Goal: Download file/media

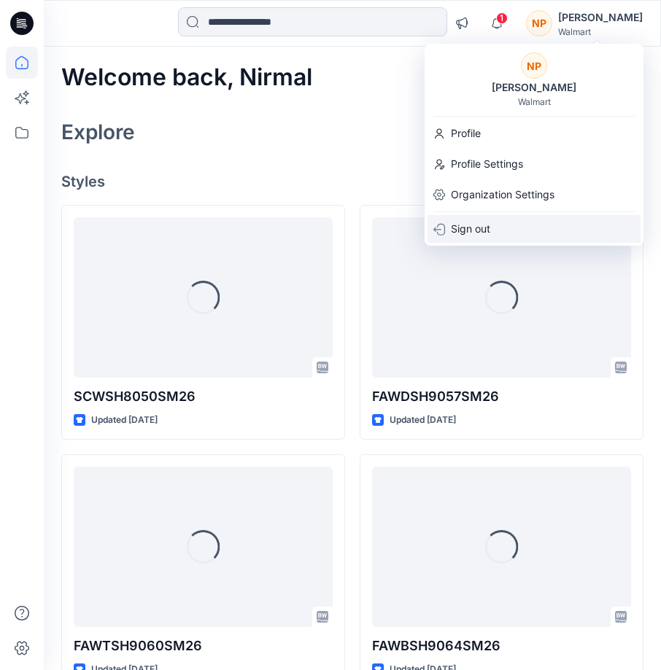
click at [465, 225] on p "Sign out" at bounding box center [470, 229] width 39 height 28
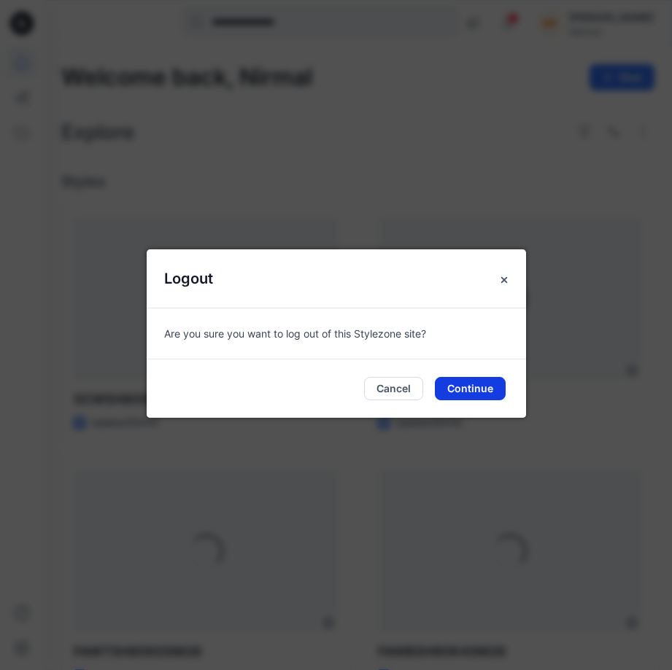
click at [472, 389] on button "Continue" at bounding box center [470, 388] width 71 height 23
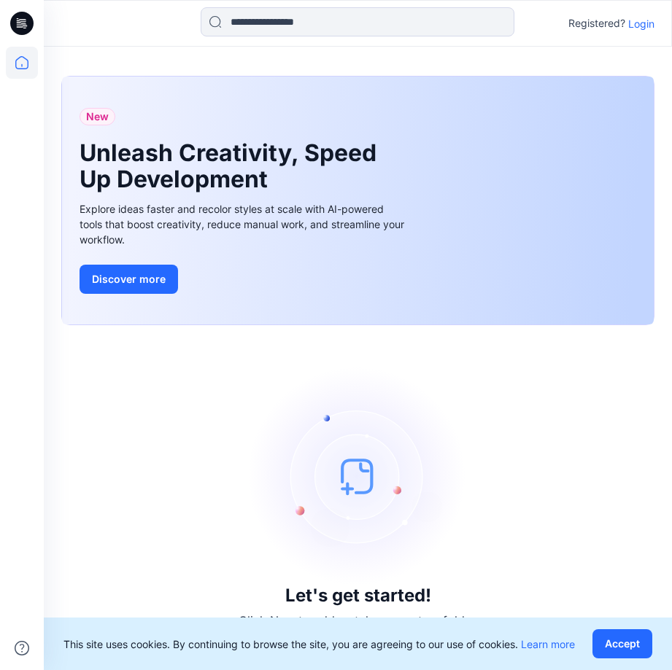
drag, startPoint x: 647, startPoint y: 23, endPoint x: 645, endPoint y: 39, distance: 16.1
click at [646, 23] on p "Login" at bounding box center [641, 23] width 26 height 15
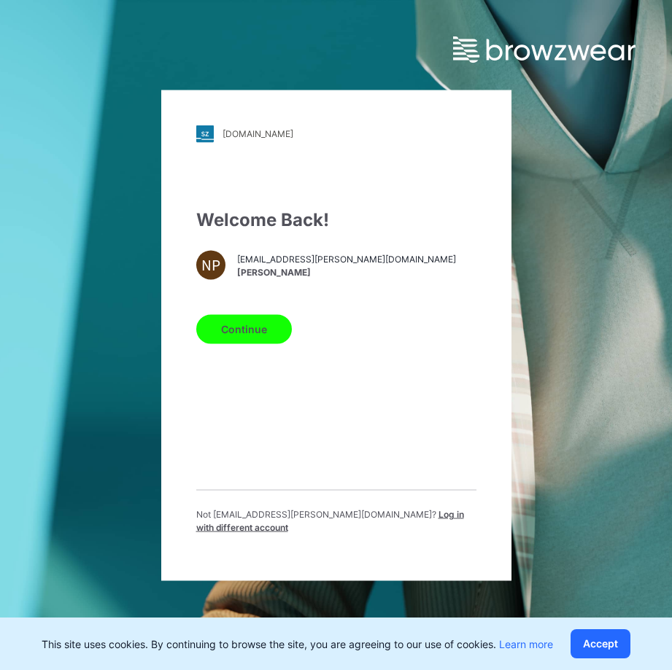
click at [376, 519] on span "Log in with different account" at bounding box center [330, 520] width 268 height 24
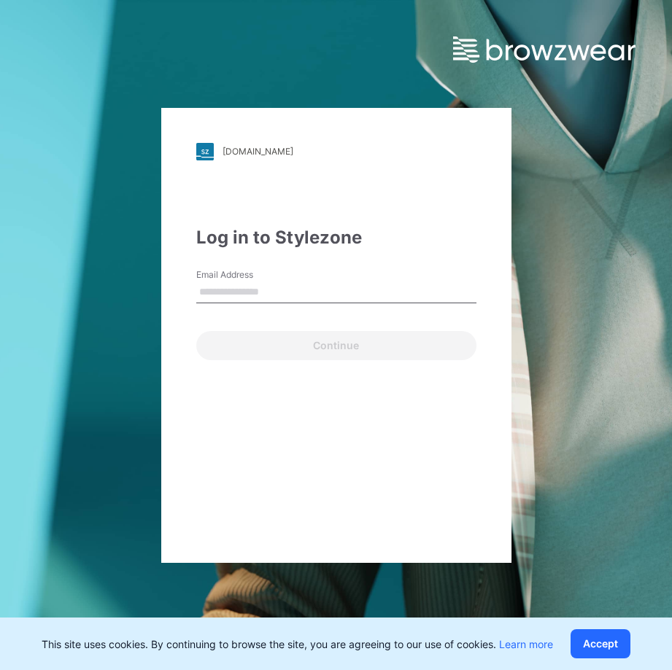
click at [244, 297] on input "Email Address" at bounding box center [336, 292] width 280 height 22
type input "**********"
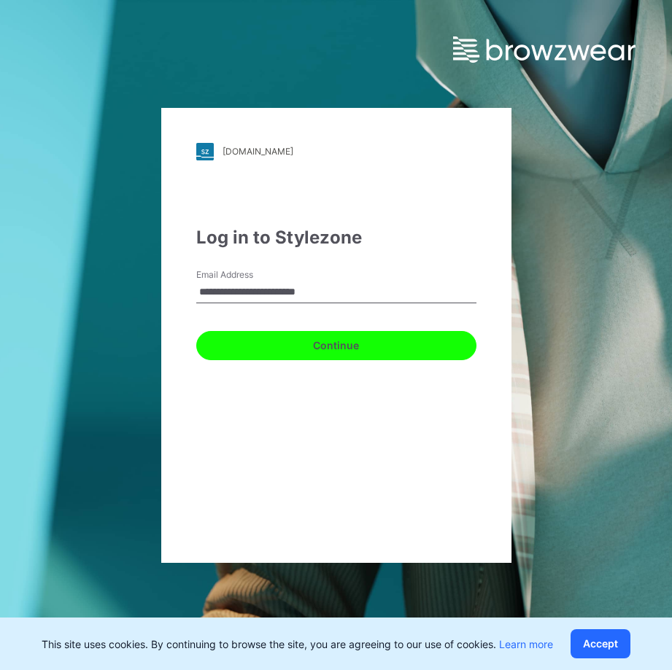
click at [276, 346] on button "Continue" at bounding box center [336, 345] width 280 height 29
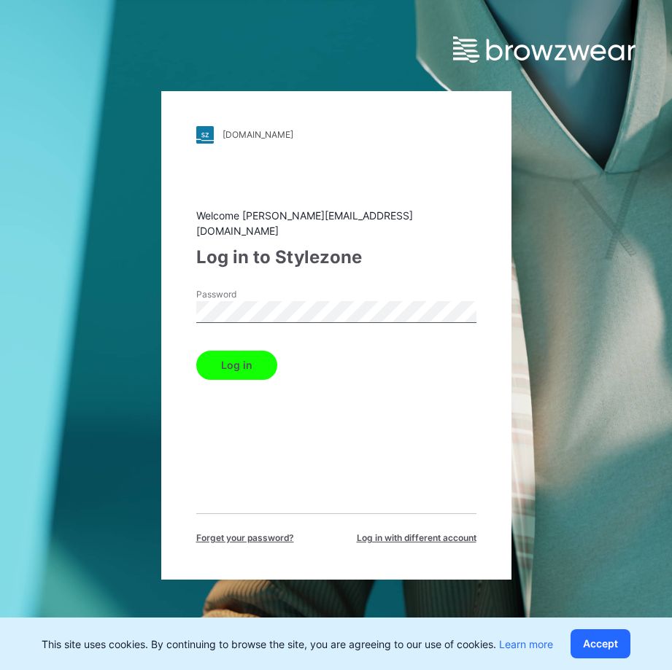
click at [249, 362] on button "Log in" at bounding box center [236, 365] width 81 height 29
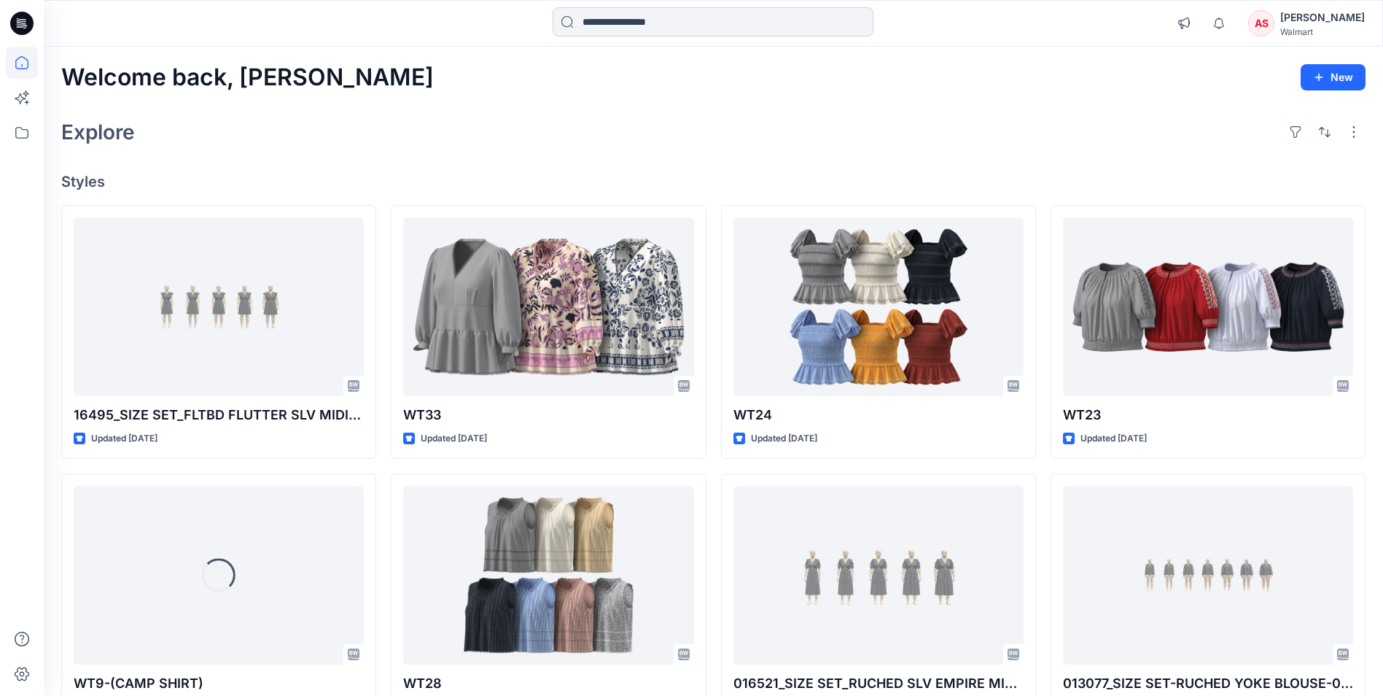
click at [660, 26] on input at bounding box center [713, 21] width 321 height 29
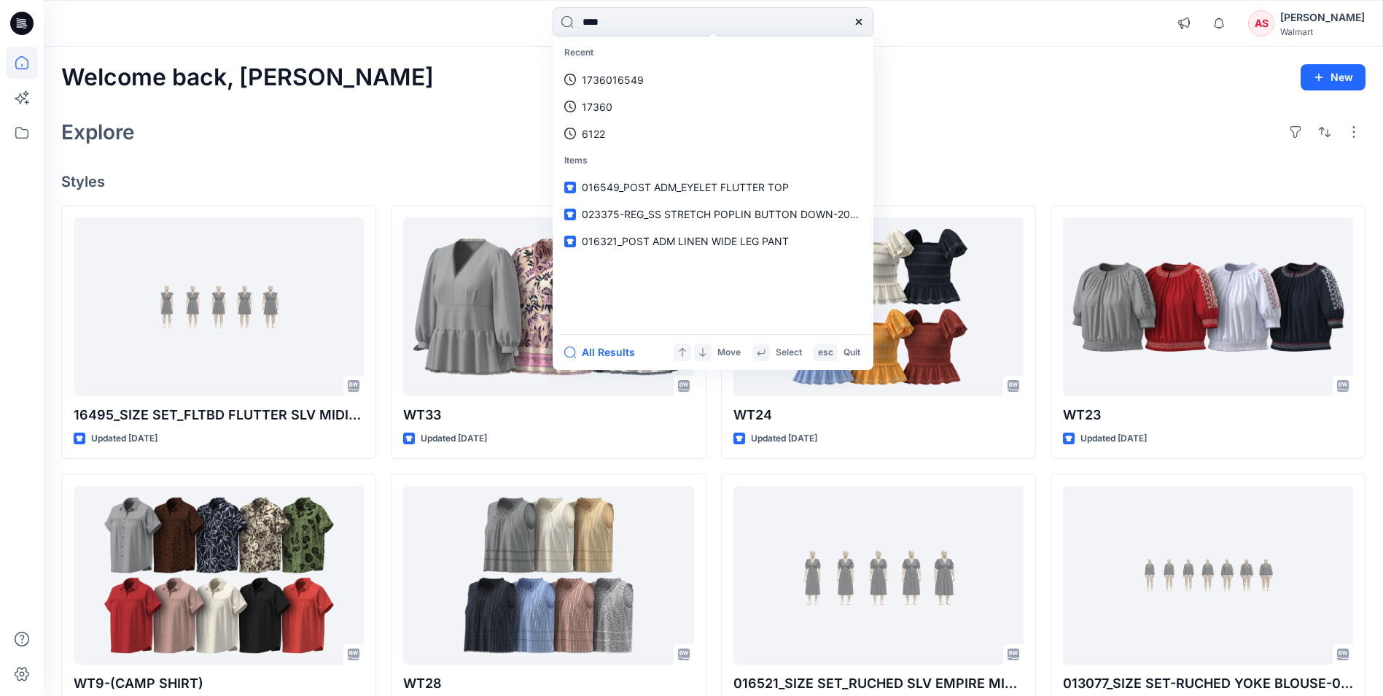
type input "****"
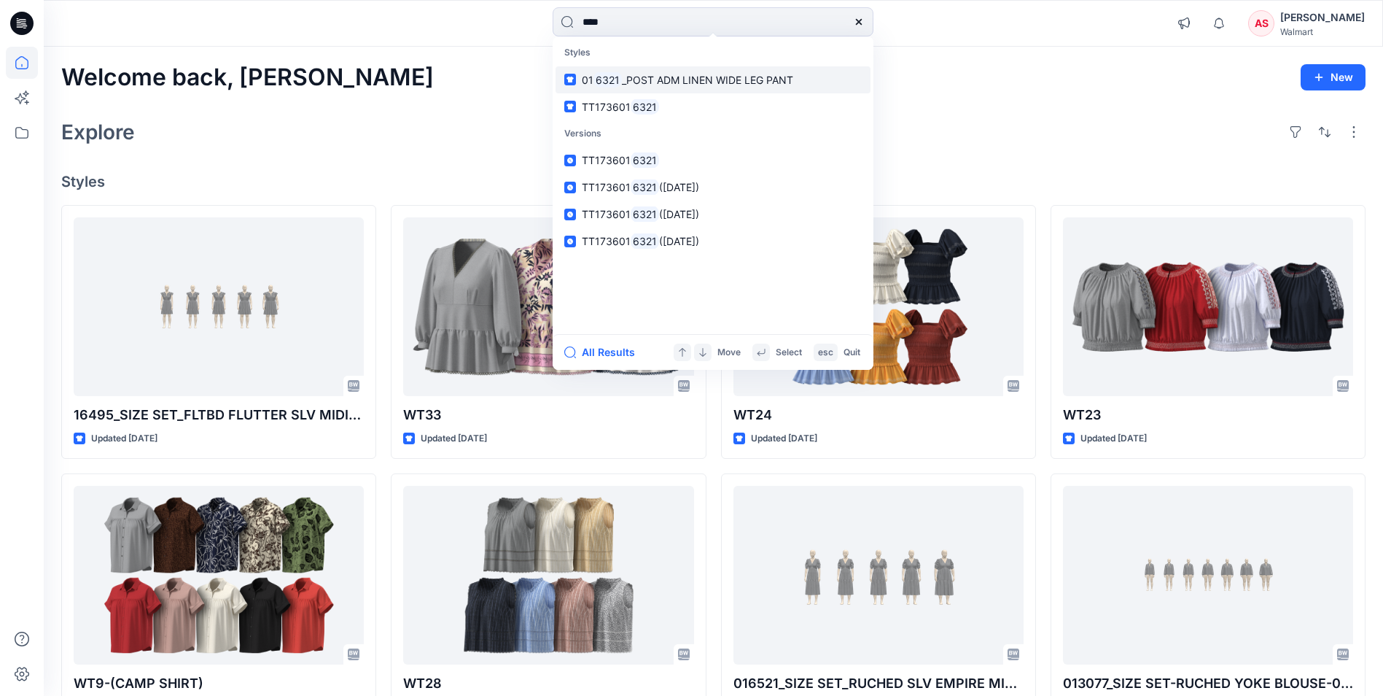
click at [660, 82] on span "_POST ADM LINEN WIDE LEG PANT" at bounding box center [707, 80] width 171 height 12
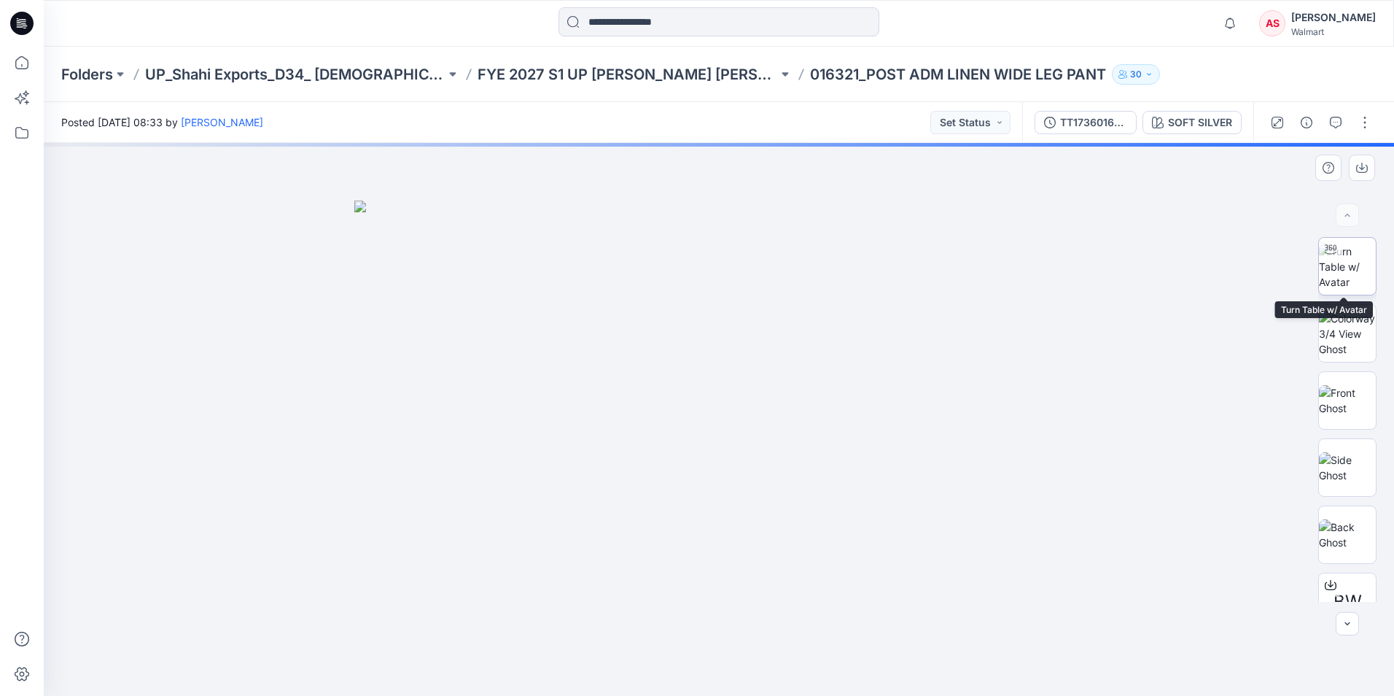
click at [660, 266] on img at bounding box center [1347, 267] width 57 height 46
drag, startPoint x: 764, startPoint y: 478, endPoint x: 778, endPoint y: 388, distance: 90.7
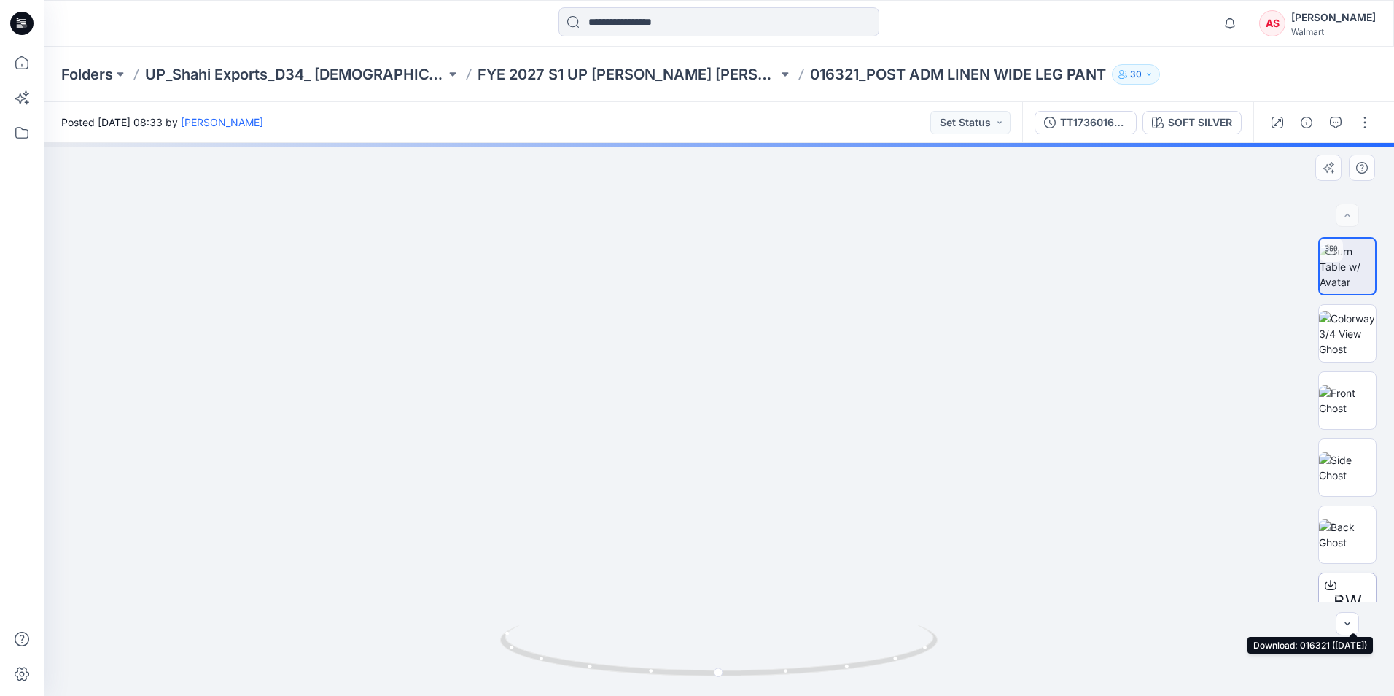
click at [660, 596] on span "BW" at bounding box center [1348, 601] width 28 height 26
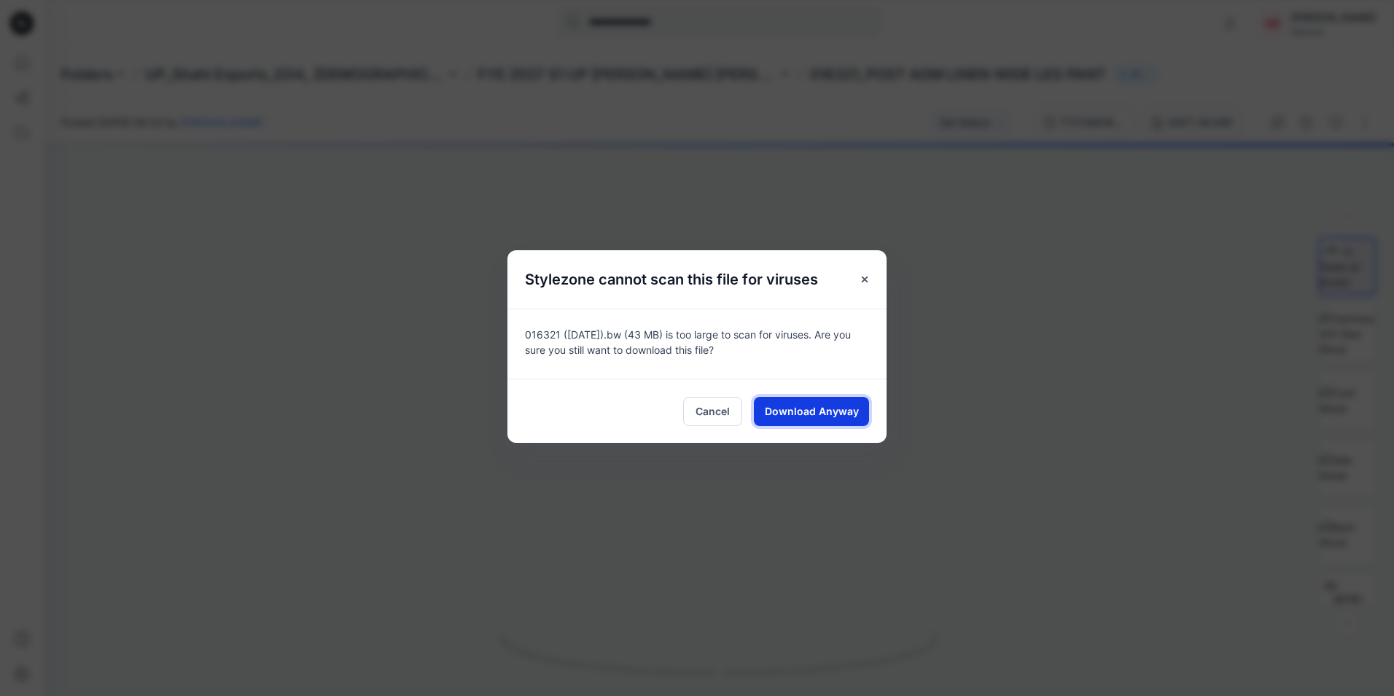
click at [660, 415] on span "Download Anyway" at bounding box center [812, 410] width 94 height 15
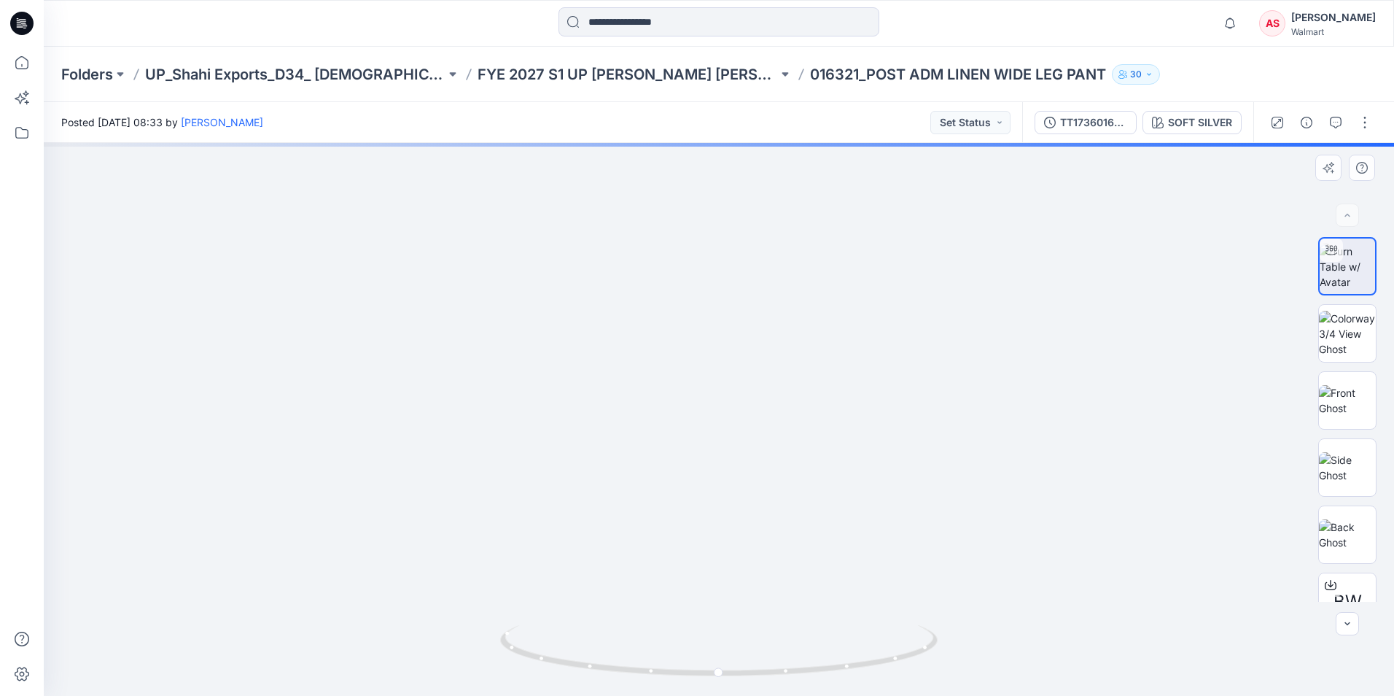
drag, startPoint x: 857, startPoint y: 386, endPoint x: 864, endPoint y: 498, distance: 112.5
drag, startPoint x: 785, startPoint y: 672, endPoint x: 691, endPoint y: 656, distance: 95.4
click at [660, 664] on icon at bounding box center [720, 652] width 441 height 55
drag, startPoint x: 624, startPoint y: 669, endPoint x: 743, endPoint y: 663, distance: 119.0
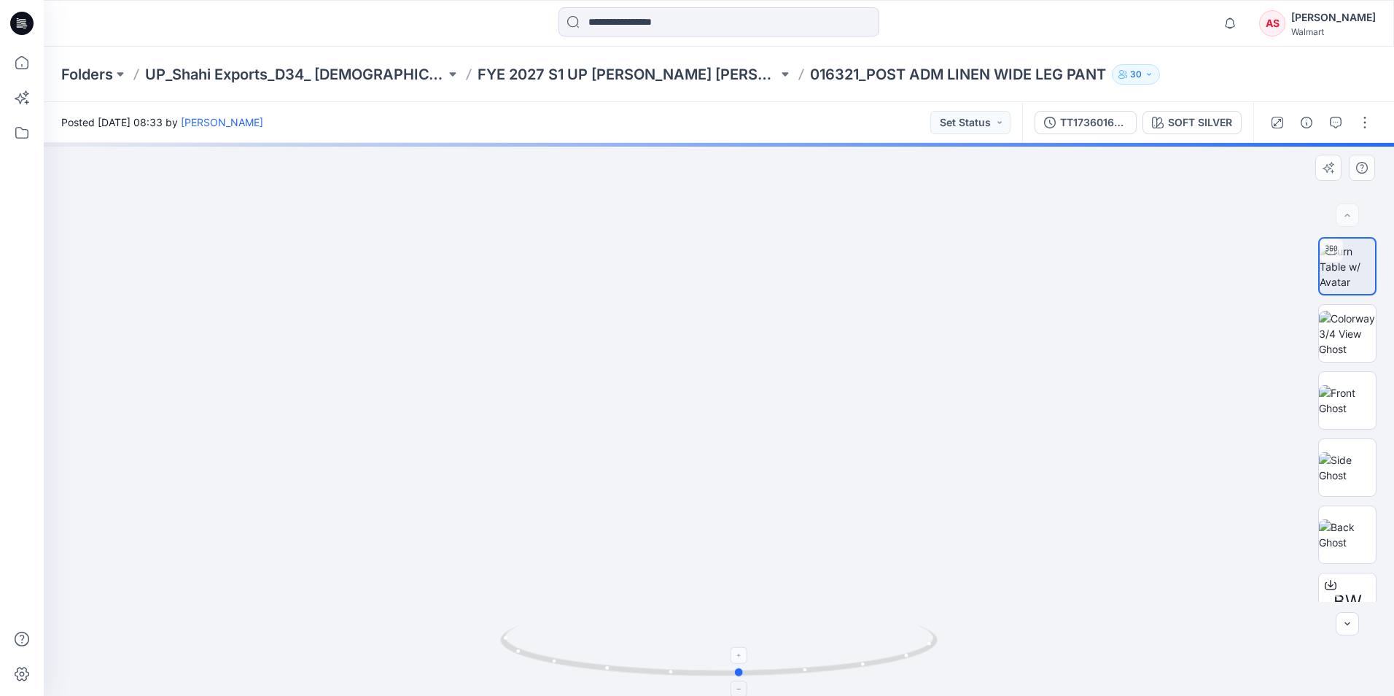
click at [660, 663] on icon at bounding box center [720, 652] width 441 height 55
drag, startPoint x: 743, startPoint y: 513, endPoint x: 750, endPoint y: 598, distance: 85.6
drag, startPoint x: 739, startPoint y: 673, endPoint x: 726, endPoint y: 676, distance: 13.4
click at [660, 669] on circle at bounding box center [727, 672] width 9 height 9
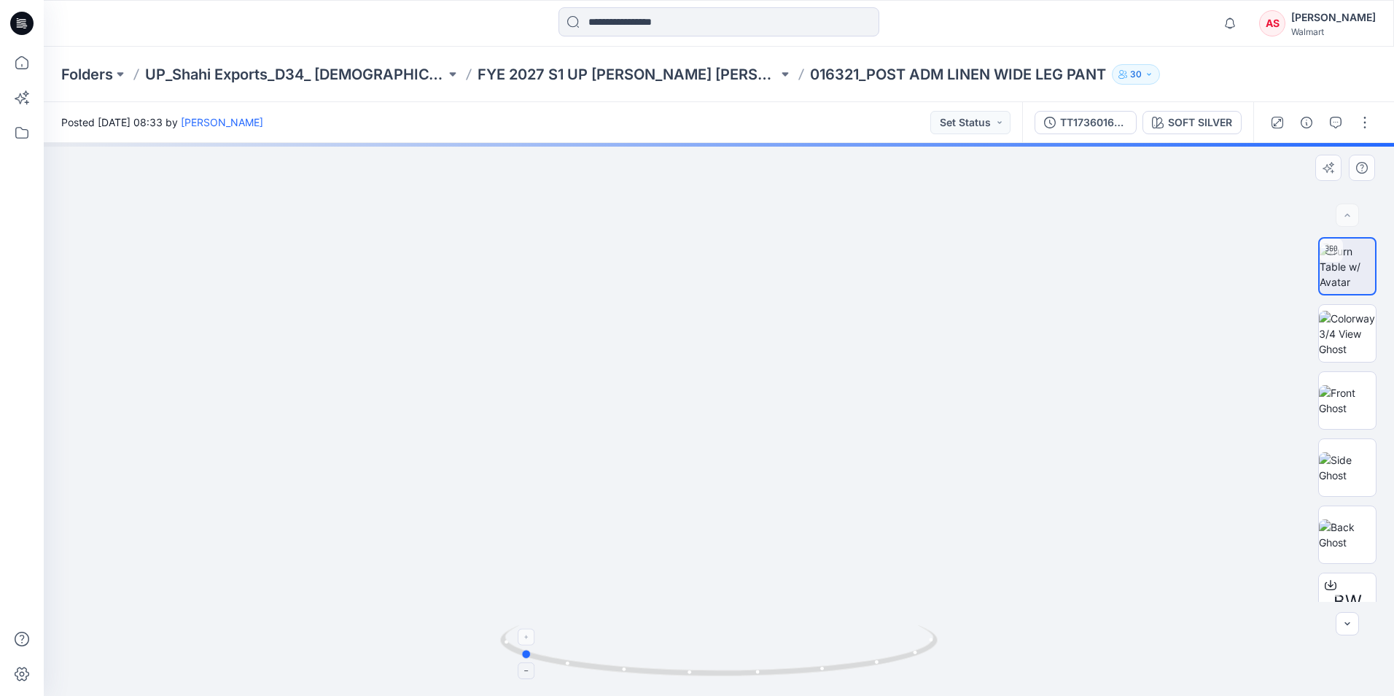
drag, startPoint x: 790, startPoint y: 677, endPoint x: 596, endPoint y: 661, distance: 194.6
click at [596, 661] on icon at bounding box center [720, 652] width 441 height 55
drag, startPoint x: 787, startPoint y: 567, endPoint x: 746, endPoint y: 211, distance: 358.2
click at [660, 211] on img at bounding box center [719, 96] width 1199 height 1199
drag, startPoint x: 793, startPoint y: 526, endPoint x: 787, endPoint y: 423, distance: 103.7
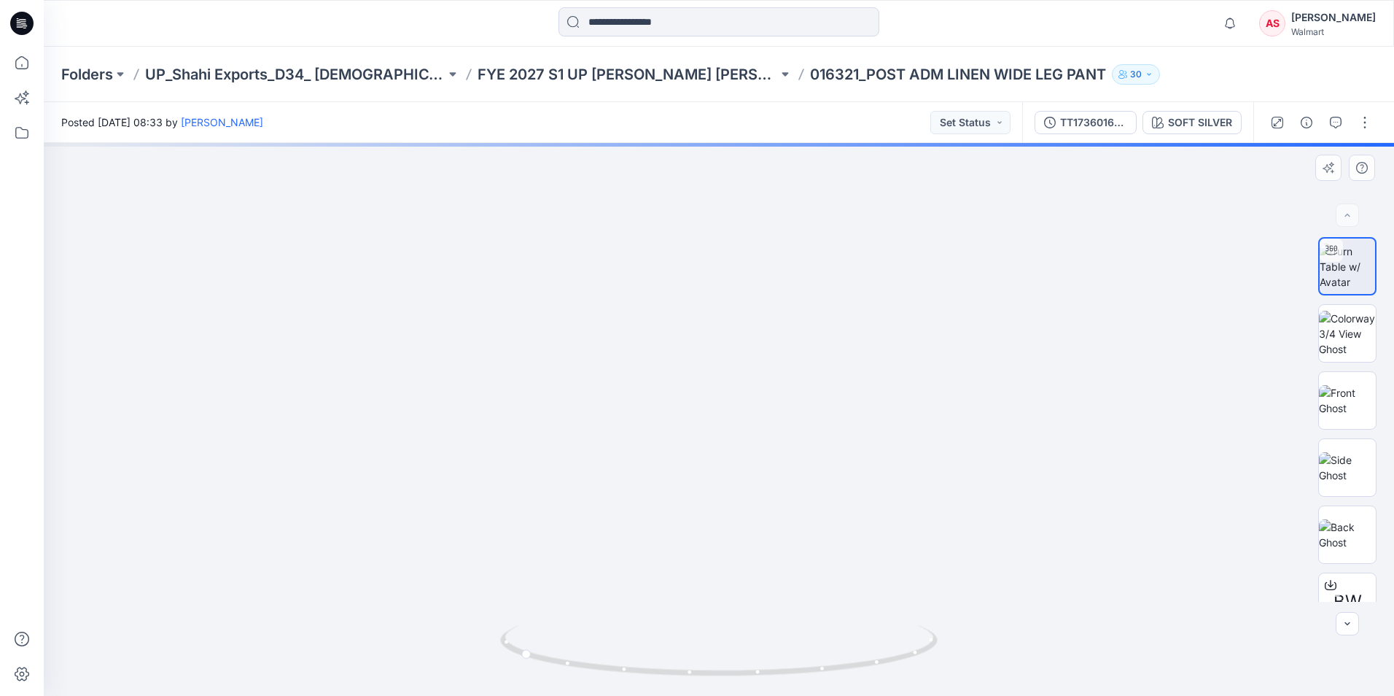
click at [660, 423] on img at bounding box center [719, 96] width 1199 height 1199
click at [660, 122] on div "TT1736016321 (10-07-25)" at bounding box center [1093, 122] width 67 height 16
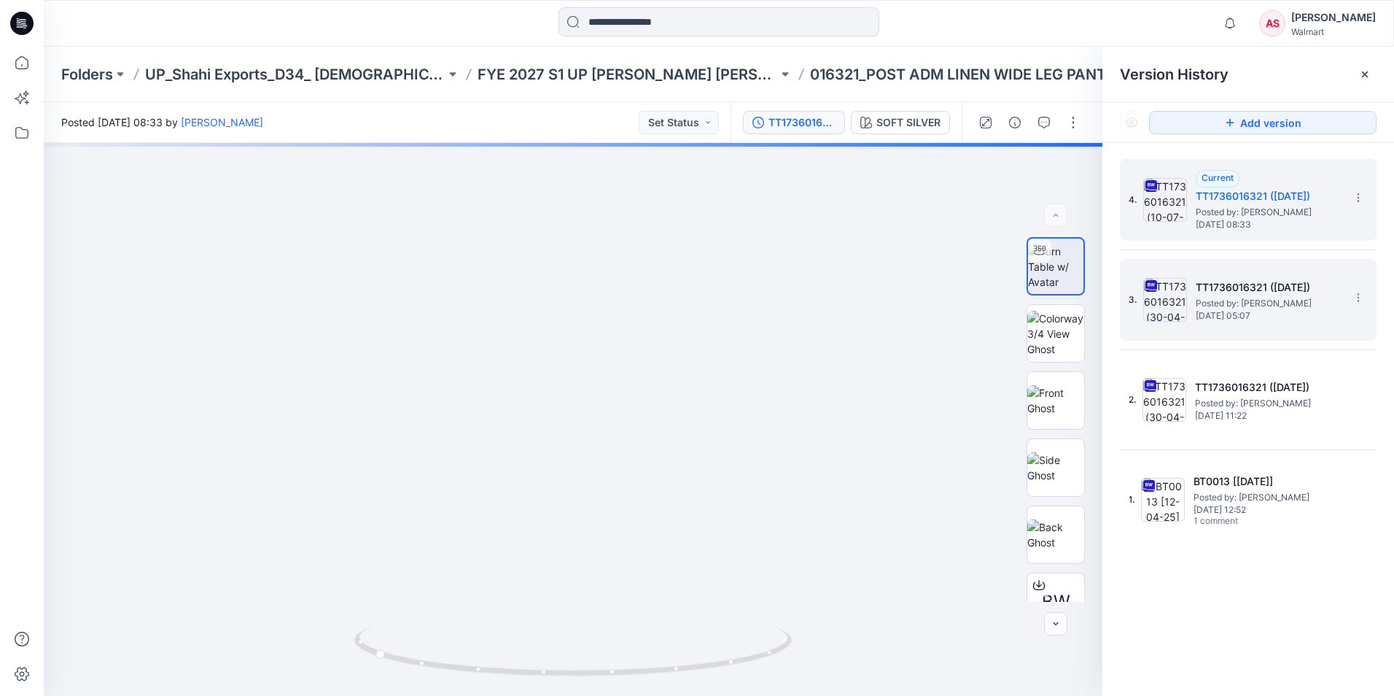
click at [660, 303] on span "Posted by: Annanya Sharma" at bounding box center [1269, 303] width 146 height 15
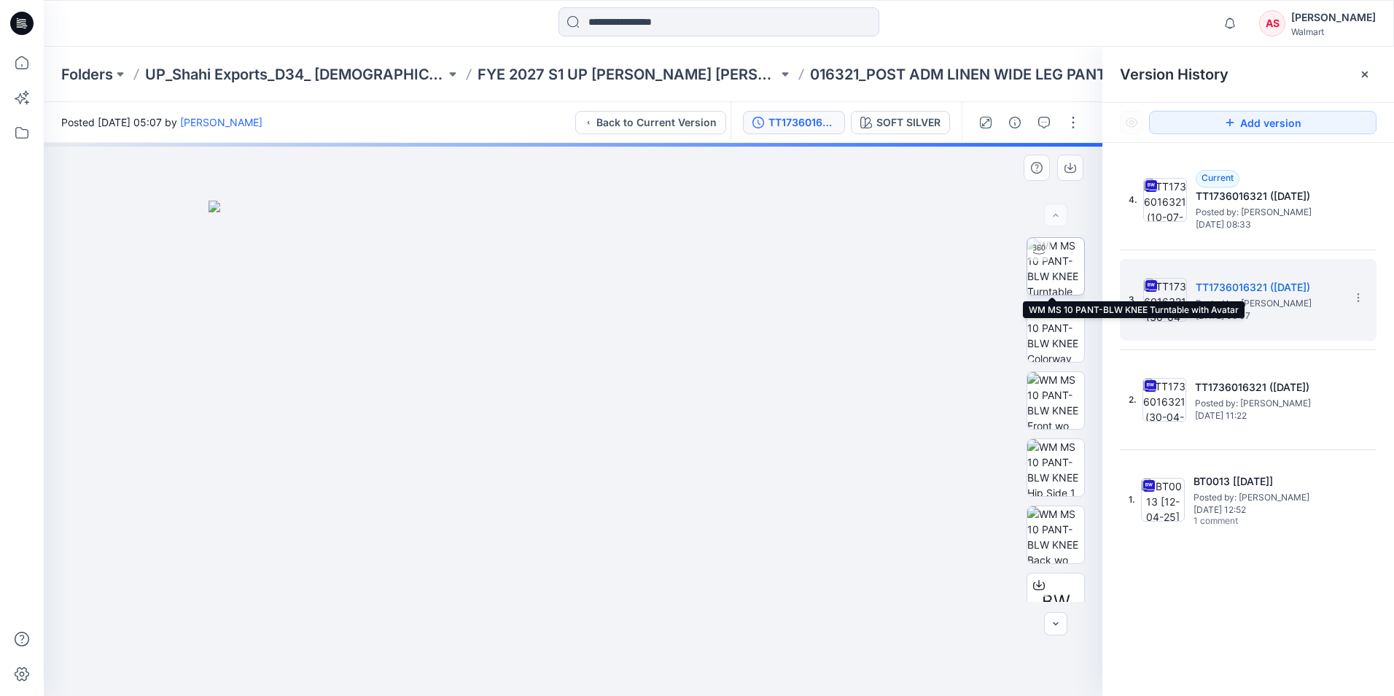
click at [660, 264] on img at bounding box center [1055, 266] width 57 height 57
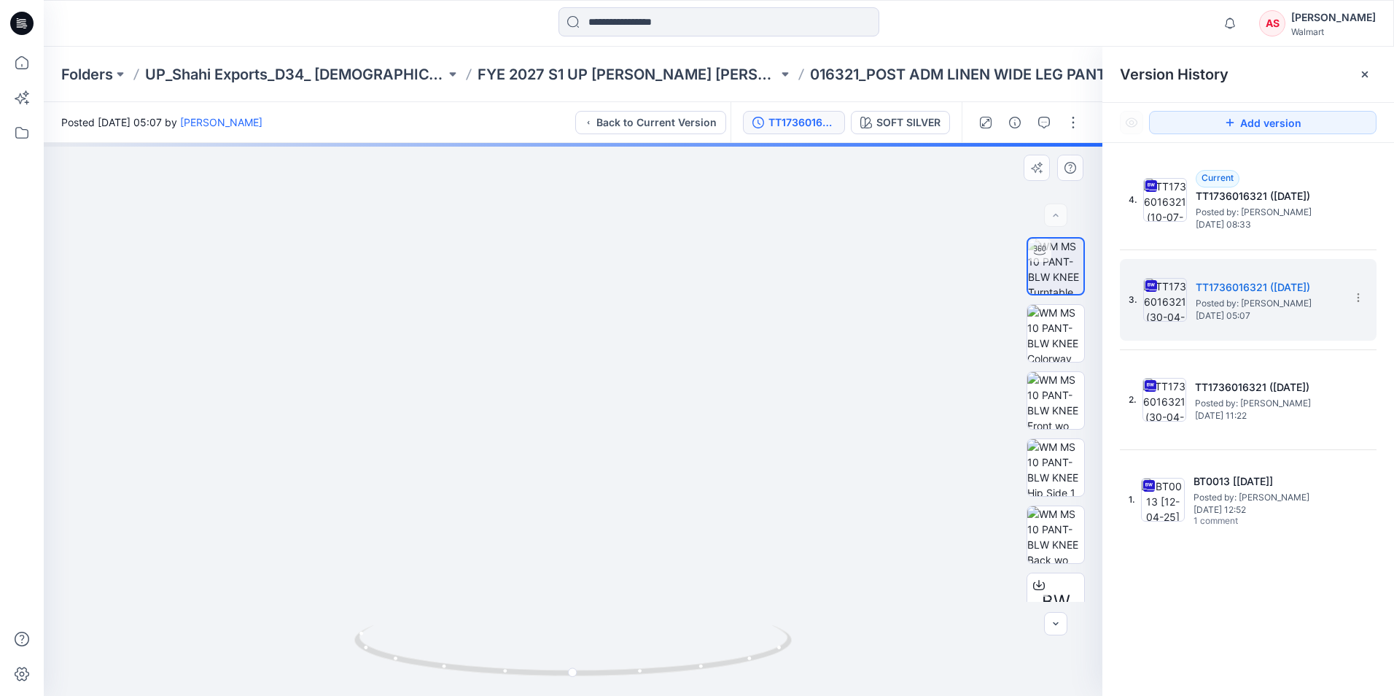
drag, startPoint x: 623, startPoint y: 472, endPoint x: 703, endPoint y: 451, distance: 83.1
click at [660, 451] on img at bounding box center [653, 240] width 1227 height 912
drag, startPoint x: 714, startPoint y: 460, endPoint x: 642, endPoint y: 516, distance: 91.4
click at [642, 516] on img at bounding box center [581, 268] width 1227 height 856
drag, startPoint x: 612, startPoint y: 674, endPoint x: 621, endPoint y: 657, distance: 19.6
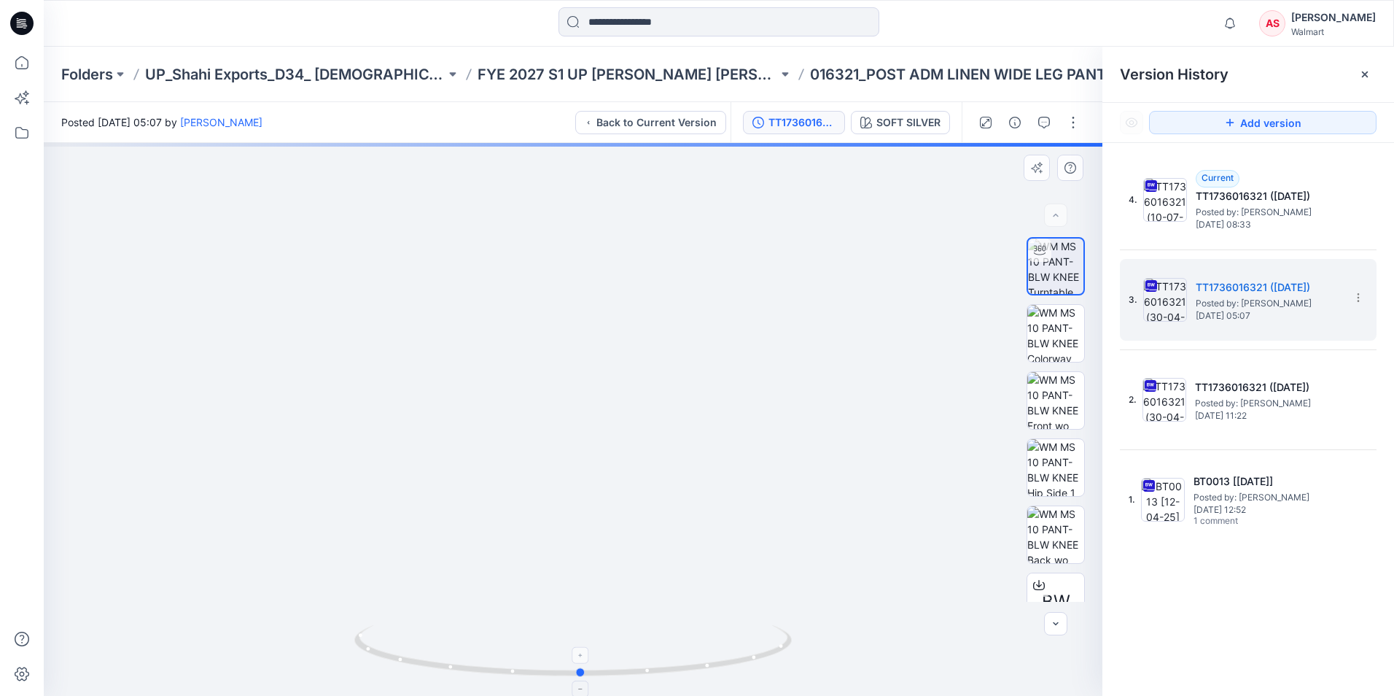
click at [621, 657] on icon at bounding box center [574, 652] width 441 height 55
drag, startPoint x: 622, startPoint y: 539, endPoint x: 621, endPoint y: 287, distance: 251.6
click at [621, 289] on img at bounding box center [581, 155] width 1227 height 1084
drag, startPoint x: 652, startPoint y: 541, endPoint x: 651, endPoint y: 569, distance: 28.4
click at [651, 569] on img at bounding box center [573, 220] width 1007 height 949
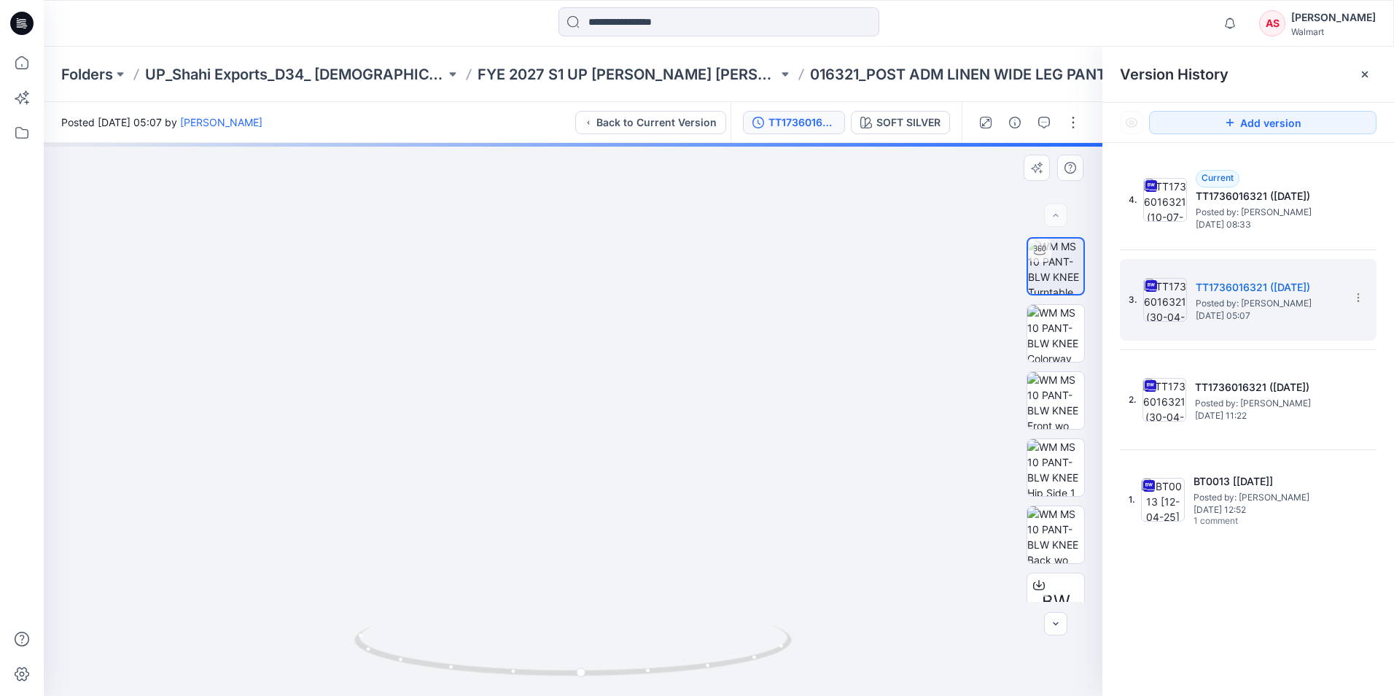
drag, startPoint x: 655, startPoint y: 489, endPoint x: 658, endPoint y: 522, distance: 32.9
click at [658, 522] on img at bounding box center [573, 289] width 1007 height 814
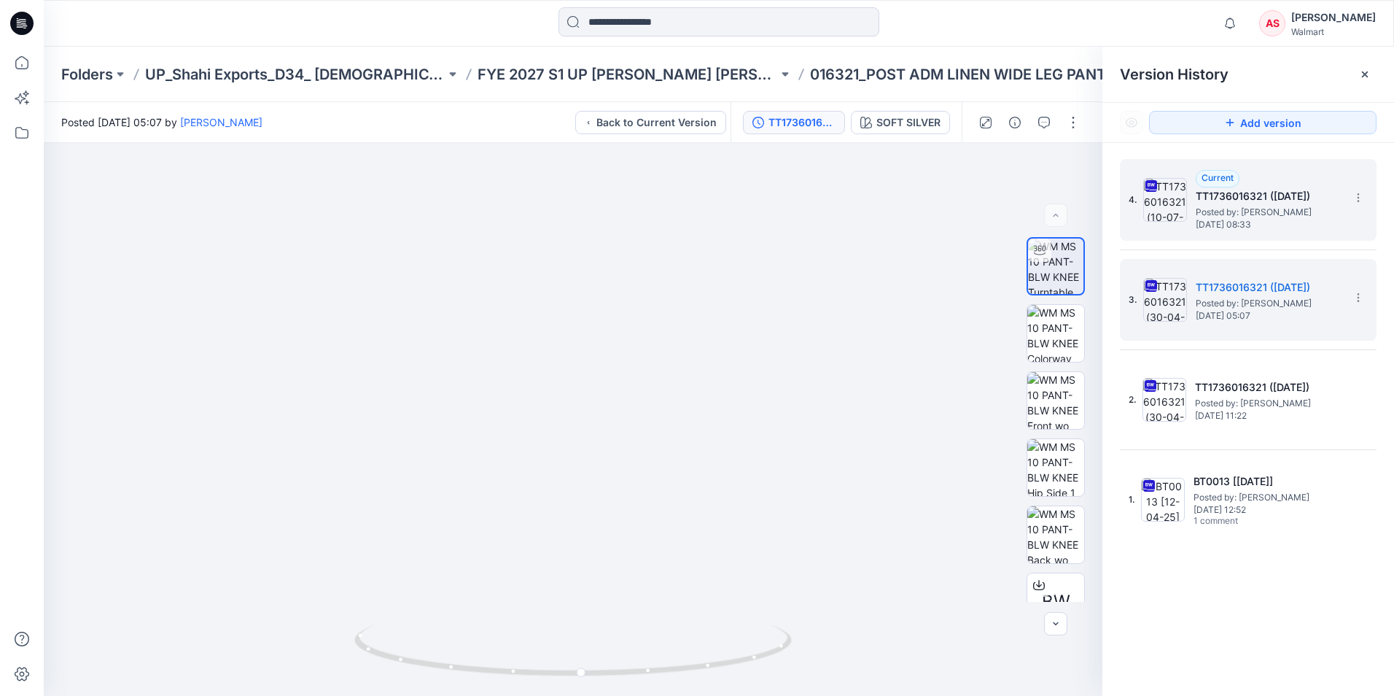
click at [660, 184] on div "Current TT1736016321 (10-07-25) Posted by: Annanya Sharma Wednesday, July 16, 2…" at bounding box center [1269, 200] width 146 height 60
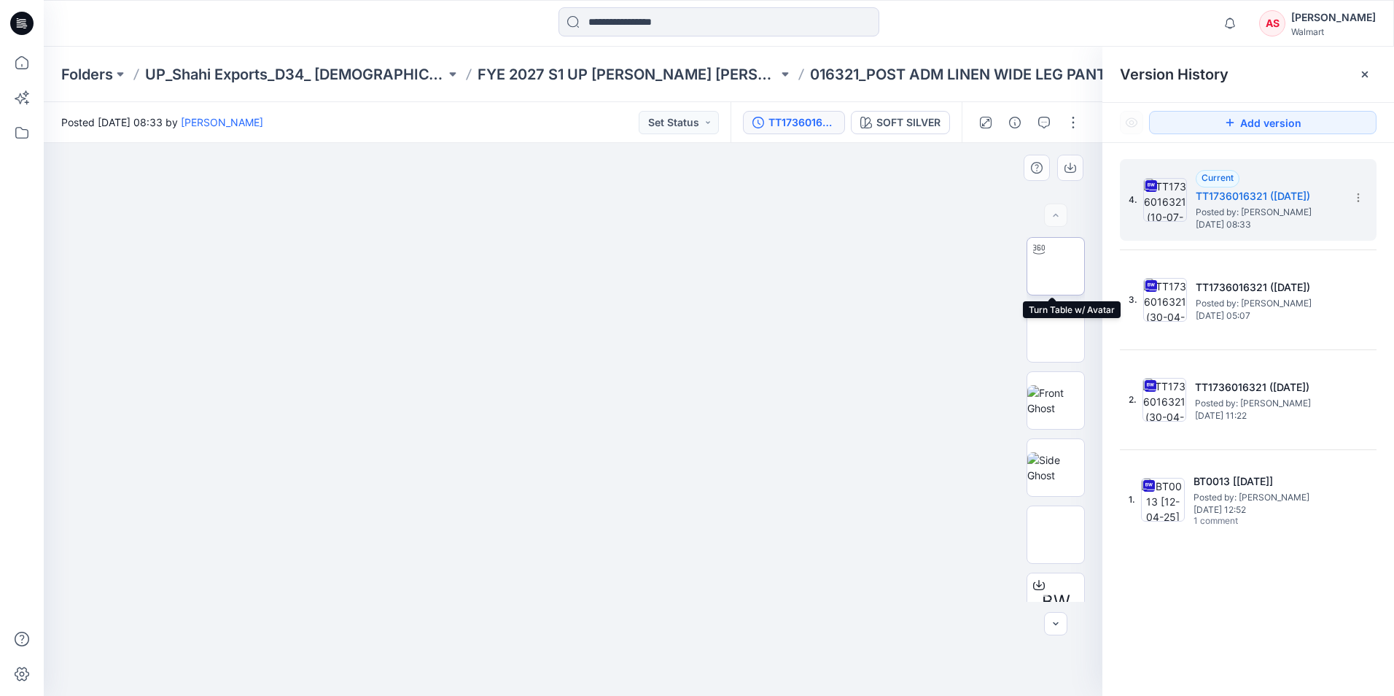
click at [660, 266] on img at bounding box center [1056, 266] width 0 height 0
